Goal: Download file/media

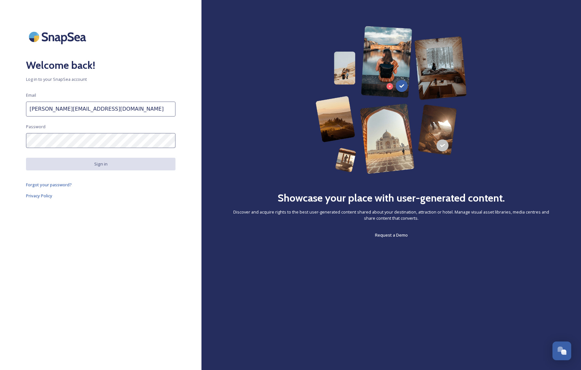
type input "[PERSON_NAME][EMAIL_ADDRESS][DOMAIN_NAME]"
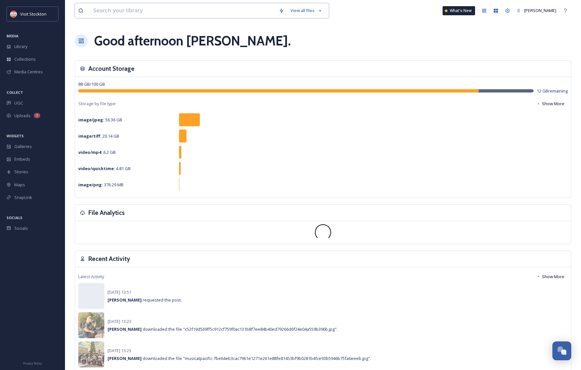
click at [137, 11] on input at bounding box center [182, 11] width 185 height 14
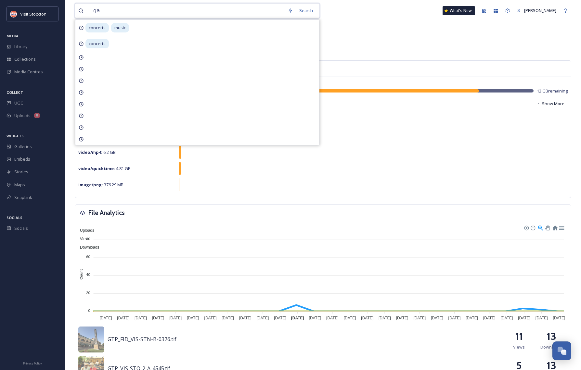
type input "g"
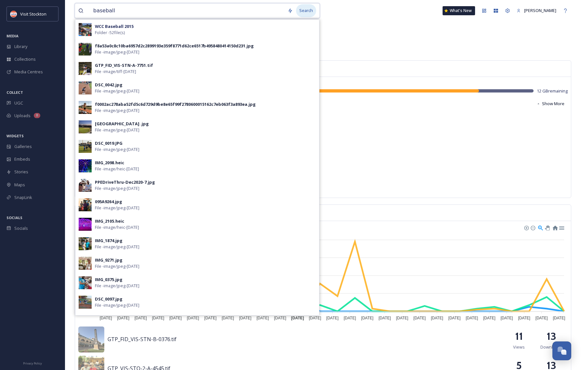
type input "baseball"
click at [312, 11] on div "Search" at bounding box center [306, 10] width 20 height 13
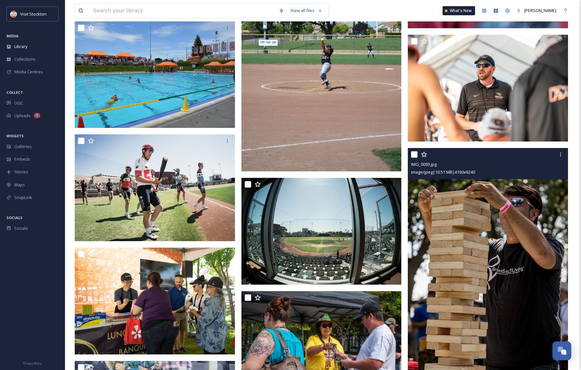
scroll to position [7494, 0]
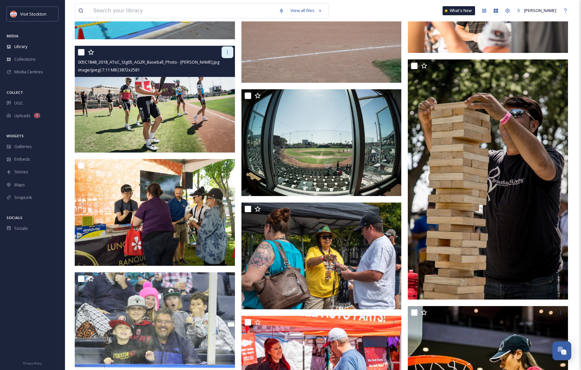
click at [226, 50] on icon at bounding box center [227, 52] width 5 height 5
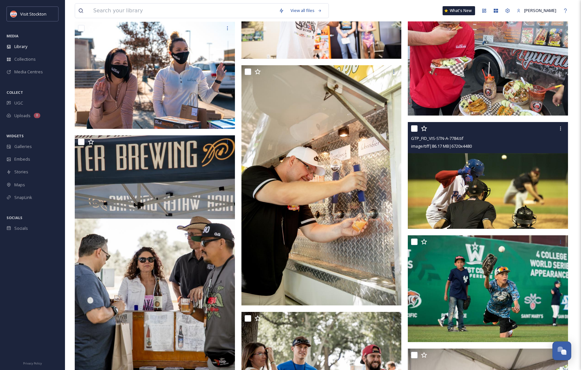
scroll to position [8164, 0]
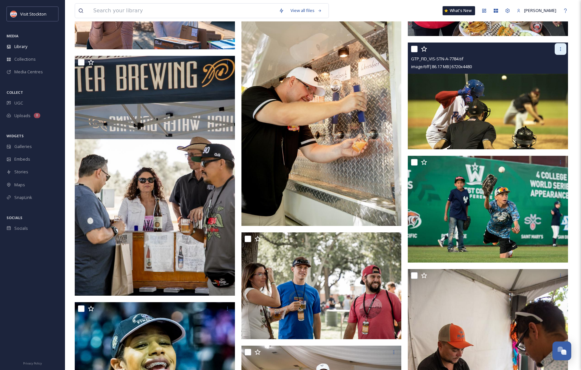
click at [559, 48] on icon at bounding box center [560, 48] width 5 height 5
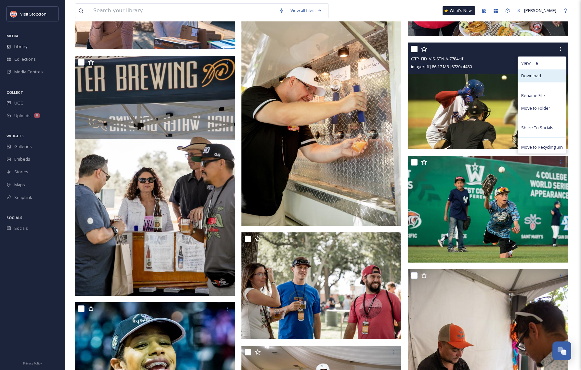
click at [541, 76] on div "Download" at bounding box center [542, 76] width 48 height 13
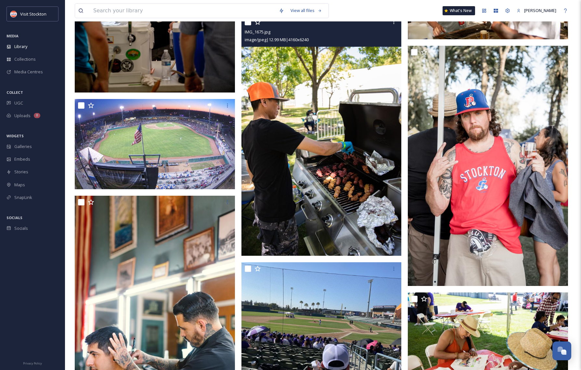
scroll to position [9208, 0]
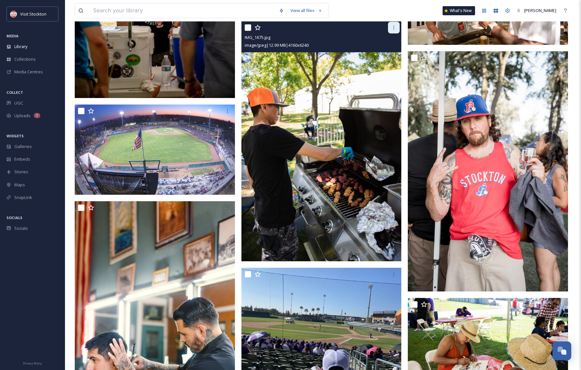
click at [395, 30] on icon at bounding box center [393, 27] width 5 height 5
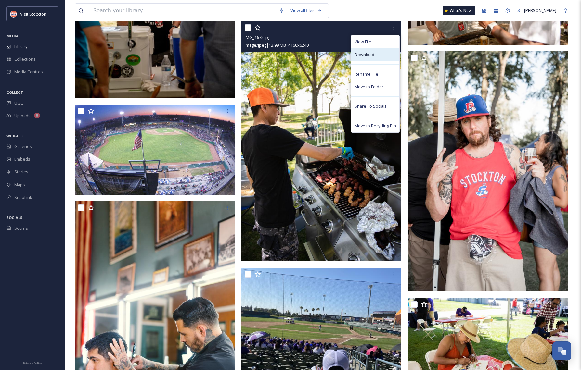
click at [370, 54] on span "Download" at bounding box center [364, 55] width 20 height 6
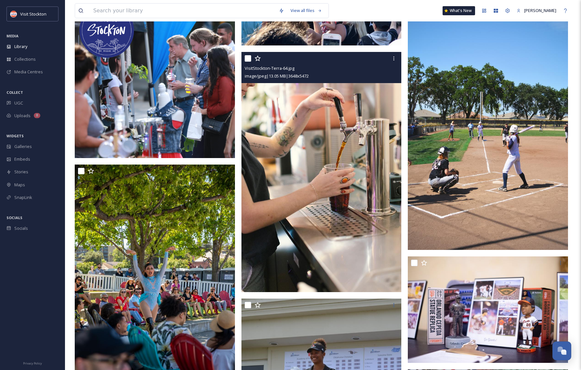
scroll to position [11559, 0]
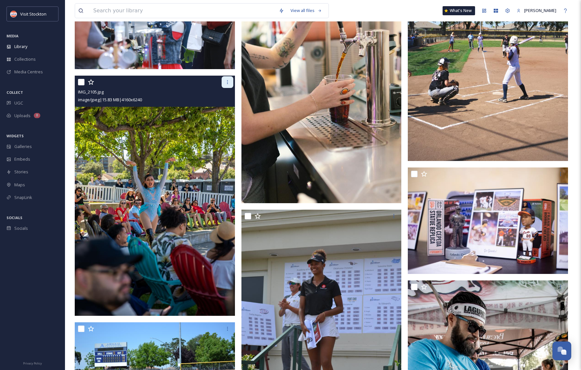
click at [227, 82] on icon at bounding box center [227, 82] width 1 height 4
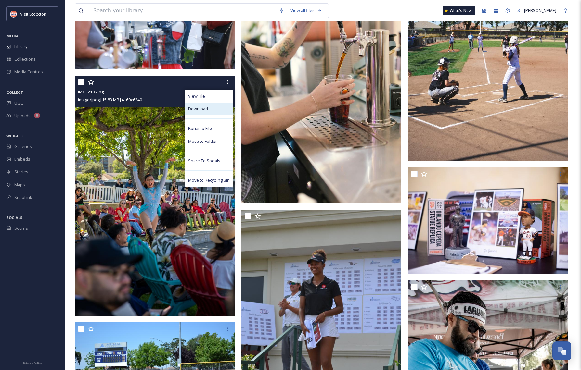
click at [208, 110] on div "Download" at bounding box center [209, 109] width 48 height 13
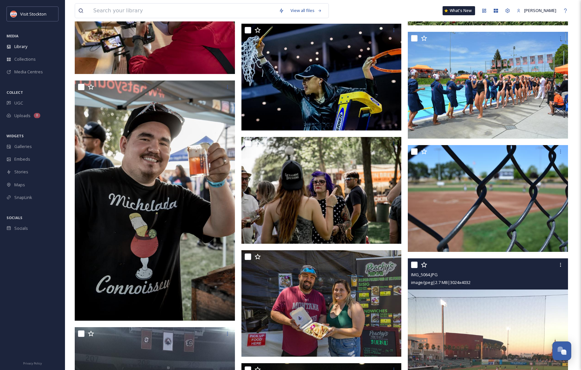
scroll to position [14302, 0]
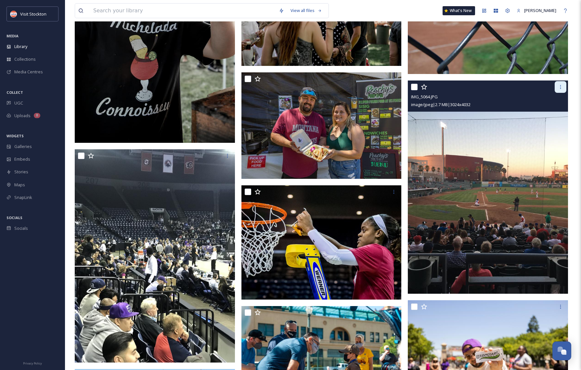
click at [560, 90] on div at bounding box center [560, 87] width 12 height 12
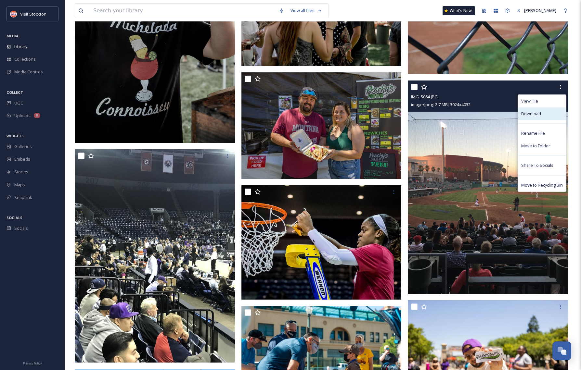
click at [546, 113] on div "Download" at bounding box center [542, 114] width 48 height 13
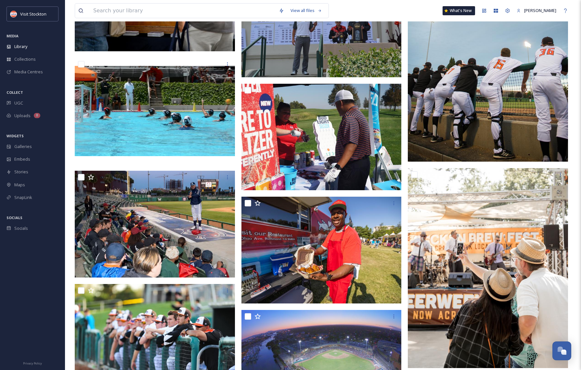
scroll to position [16881, 0]
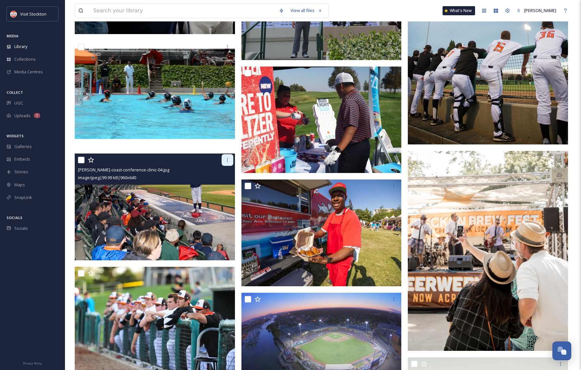
click at [226, 160] on icon at bounding box center [227, 160] width 5 height 5
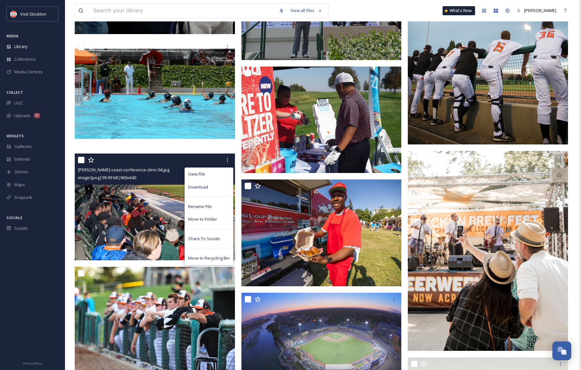
click at [157, 210] on img at bounding box center [155, 207] width 160 height 107
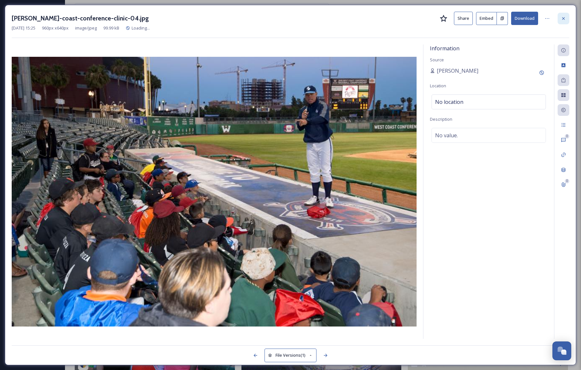
click at [564, 18] on icon at bounding box center [563, 18] width 5 height 5
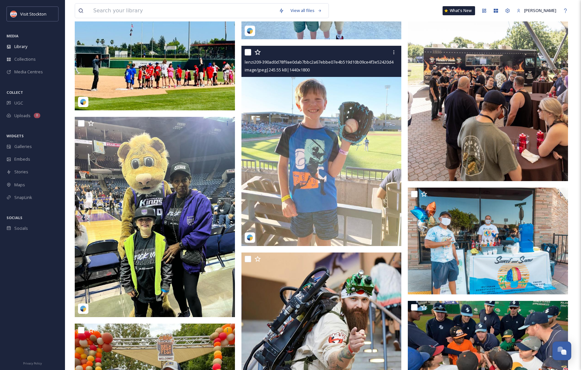
scroll to position [17579, 0]
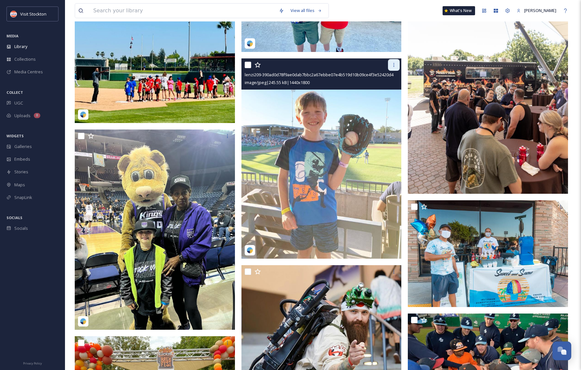
click at [395, 63] on icon at bounding box center [393, 64] width 5 height 5
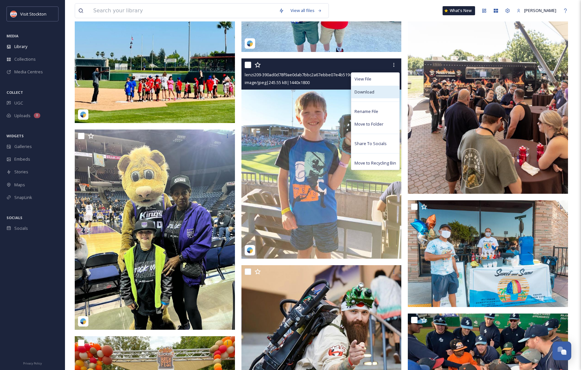
click at [372, 90] on span "Download" at bounding box center [364, 92] width 20 height 6
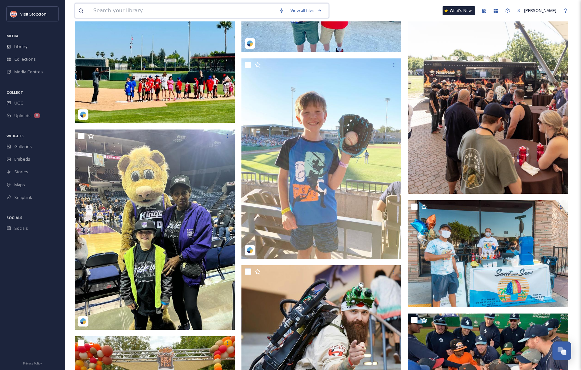
click at [123, 13] on input at bounding box center [182, 11] width 185 height 14
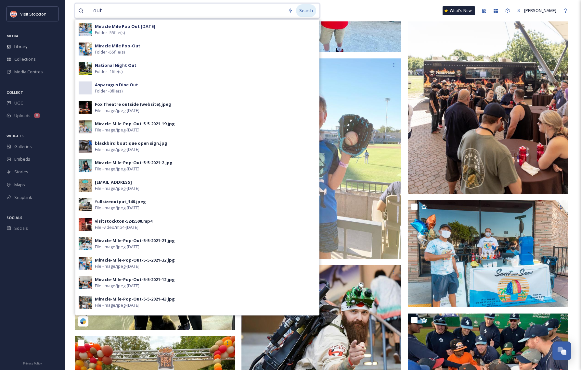
type input "out"
click at [316, 11] on div "Search" at bounding box center [306, 10] width 20 height 13
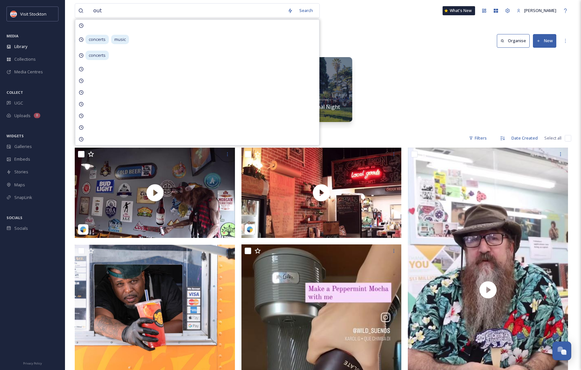
click at [429, 123] on div "Economic Development Around [GEOGRAPHIC_DATA] - [GEOGRAPHIC_DATA] 0 items Websi…" at bounding box center [323, 91] width 496 height 75
